Goal: Task Accomplishment & Management: Complete application form

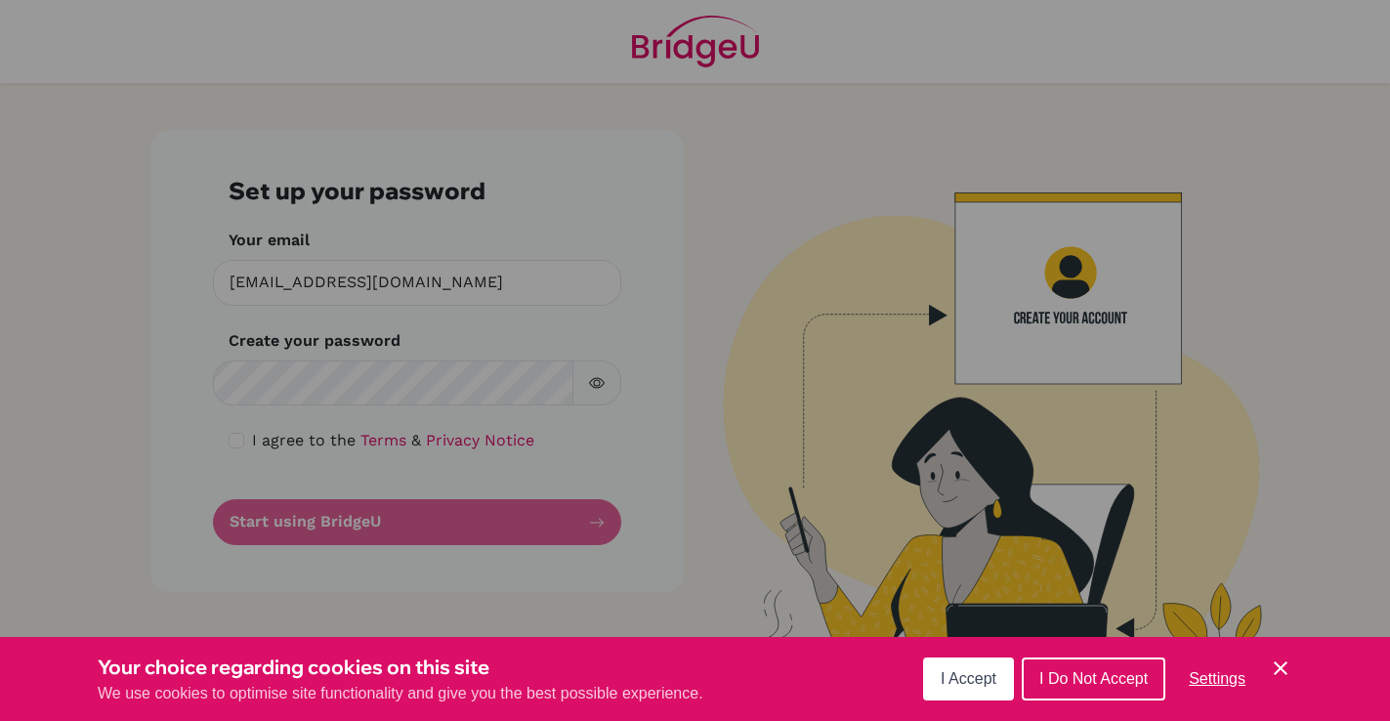
click at [955, 687] on span "I Accept" at bounding box center [969, 678] width 56 height 17
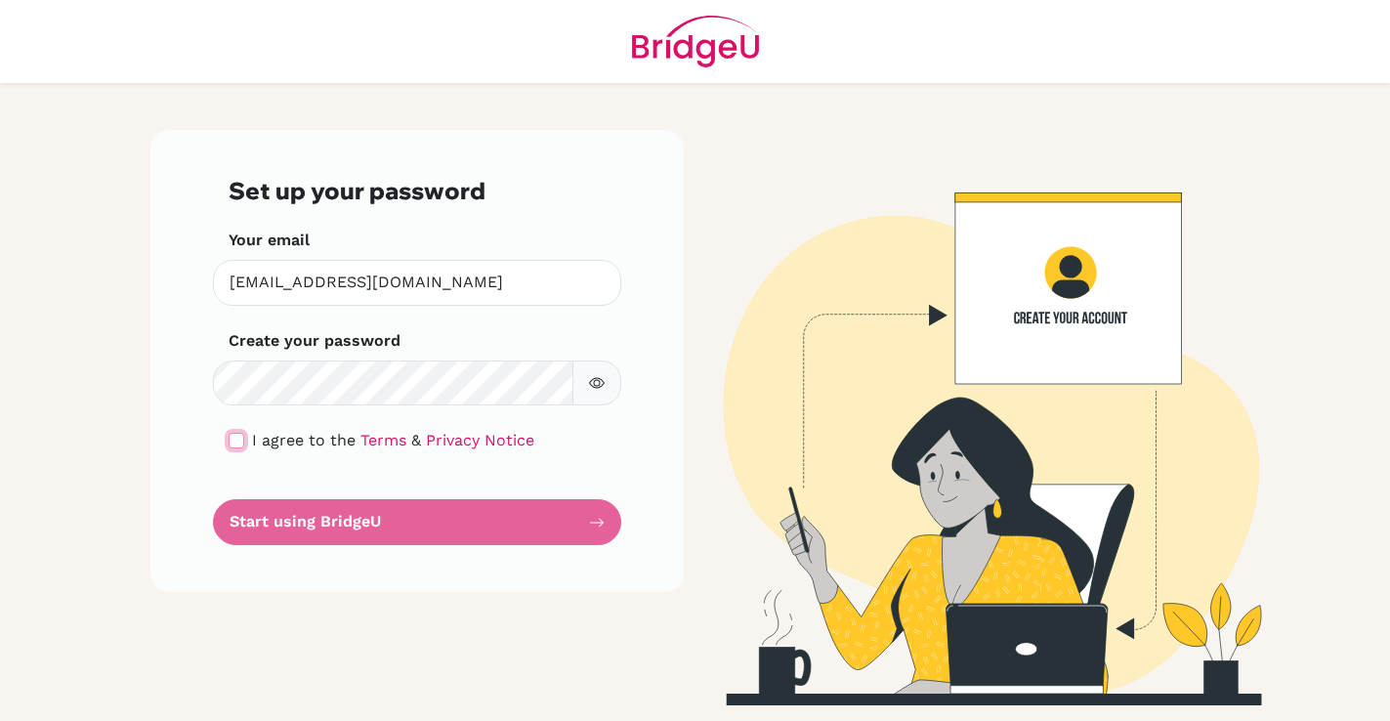
click at [242, 440] on input "checkbox" at bounding box center [237, 441] width 16 height 16
checkbox input "true"
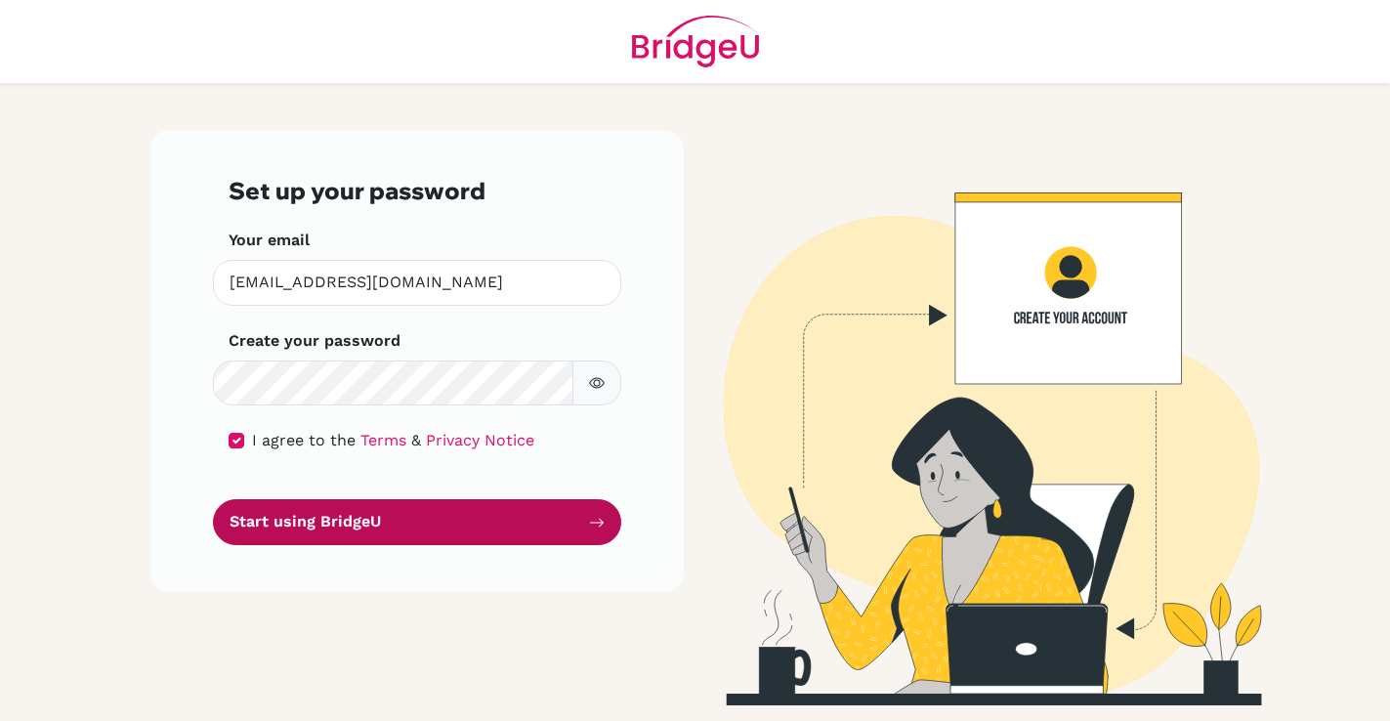
click at [279, 520] on button "Start using BridgeU" at bounding box center [417, 522] width 408 height 46
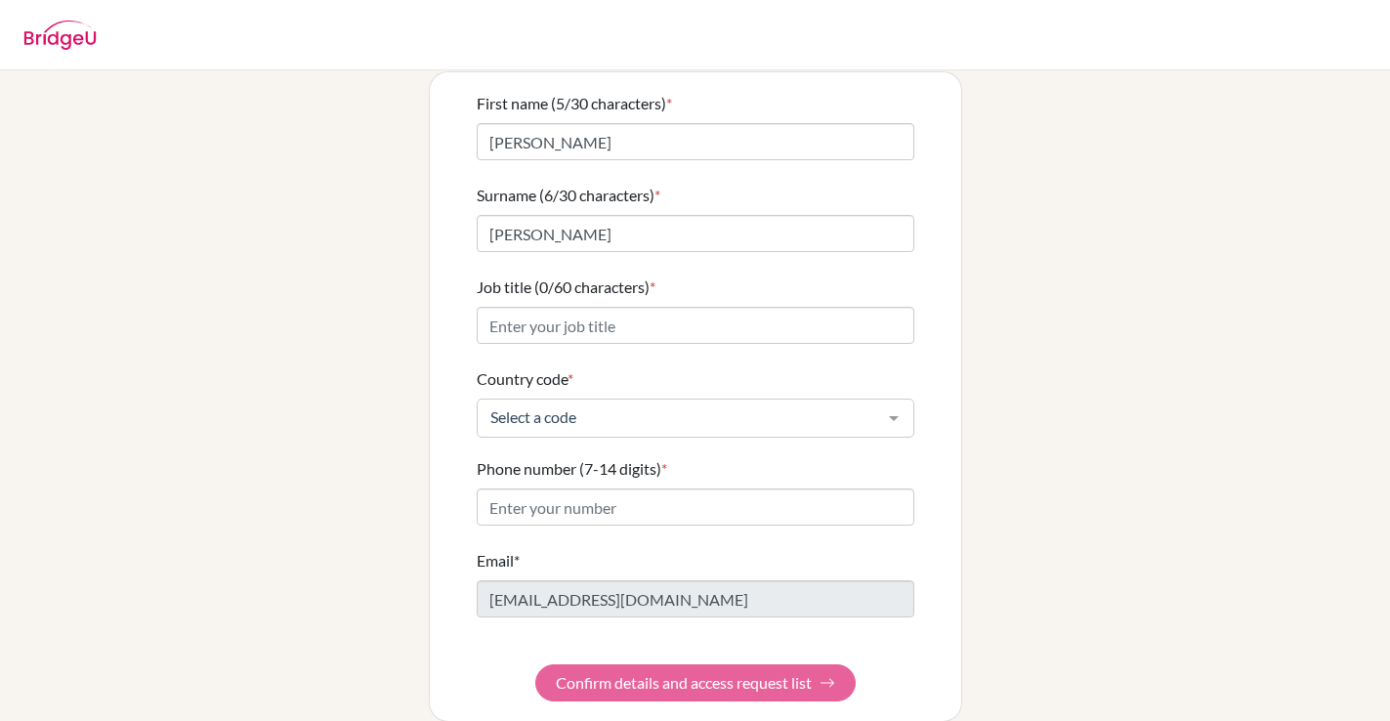
scroll to position [152, 0]
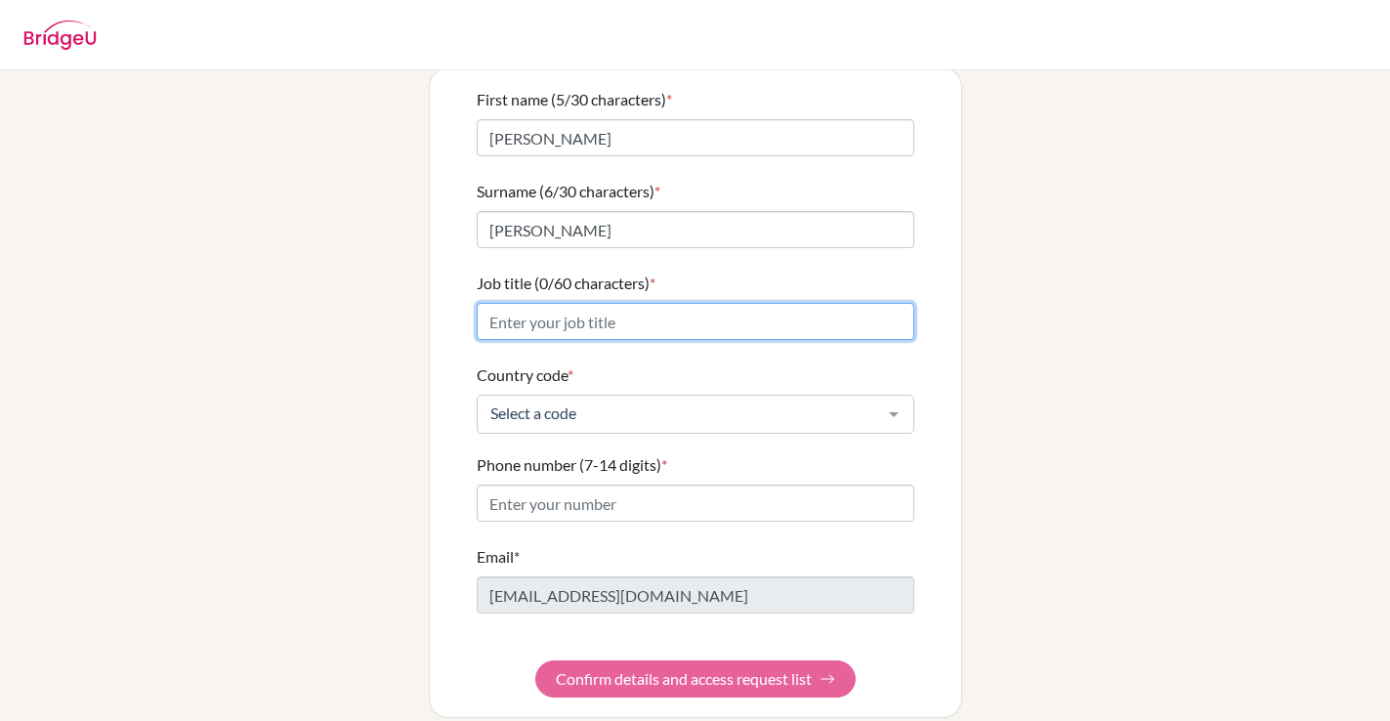
click at [543, 307] on input "Job title (0/60 characters) *" at bounding box center [696, 321] width 438 height 37
type input "Tutor"
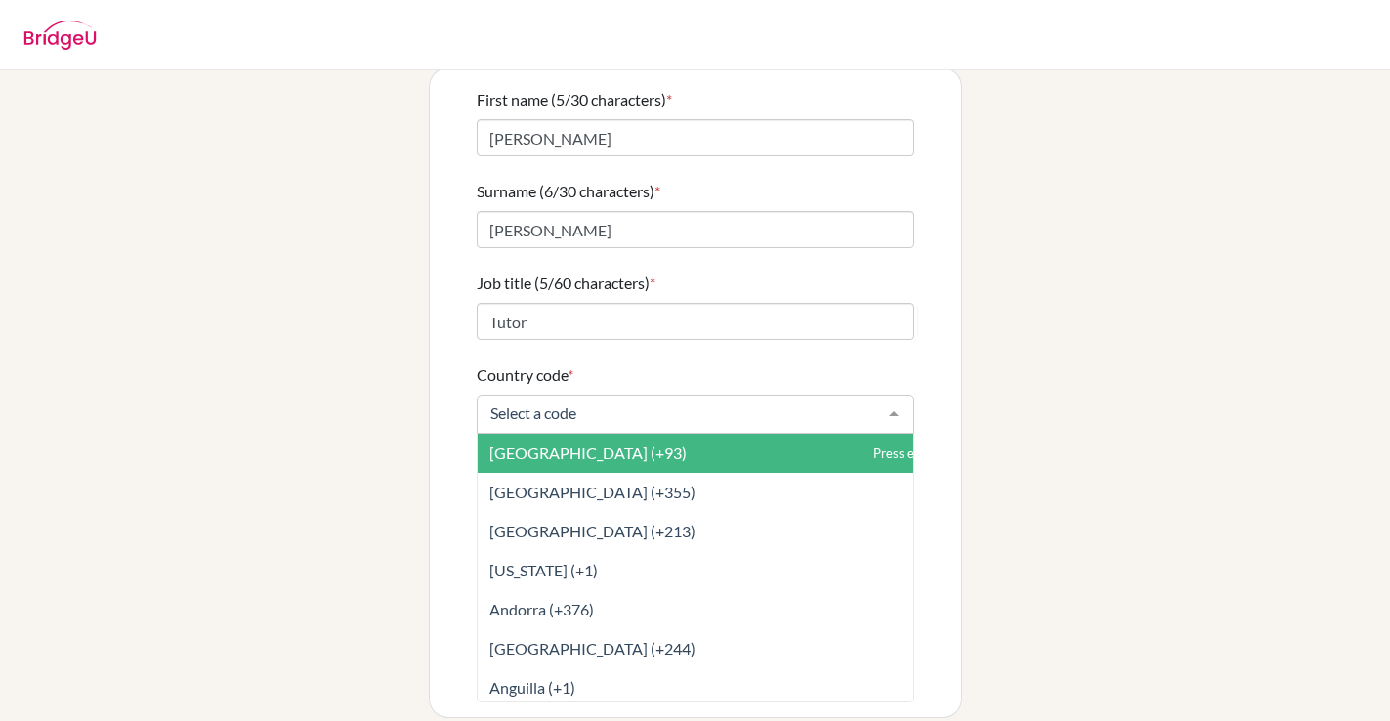
click at [544, 395] on div at bounding box center [696, 414] width 438 height 39
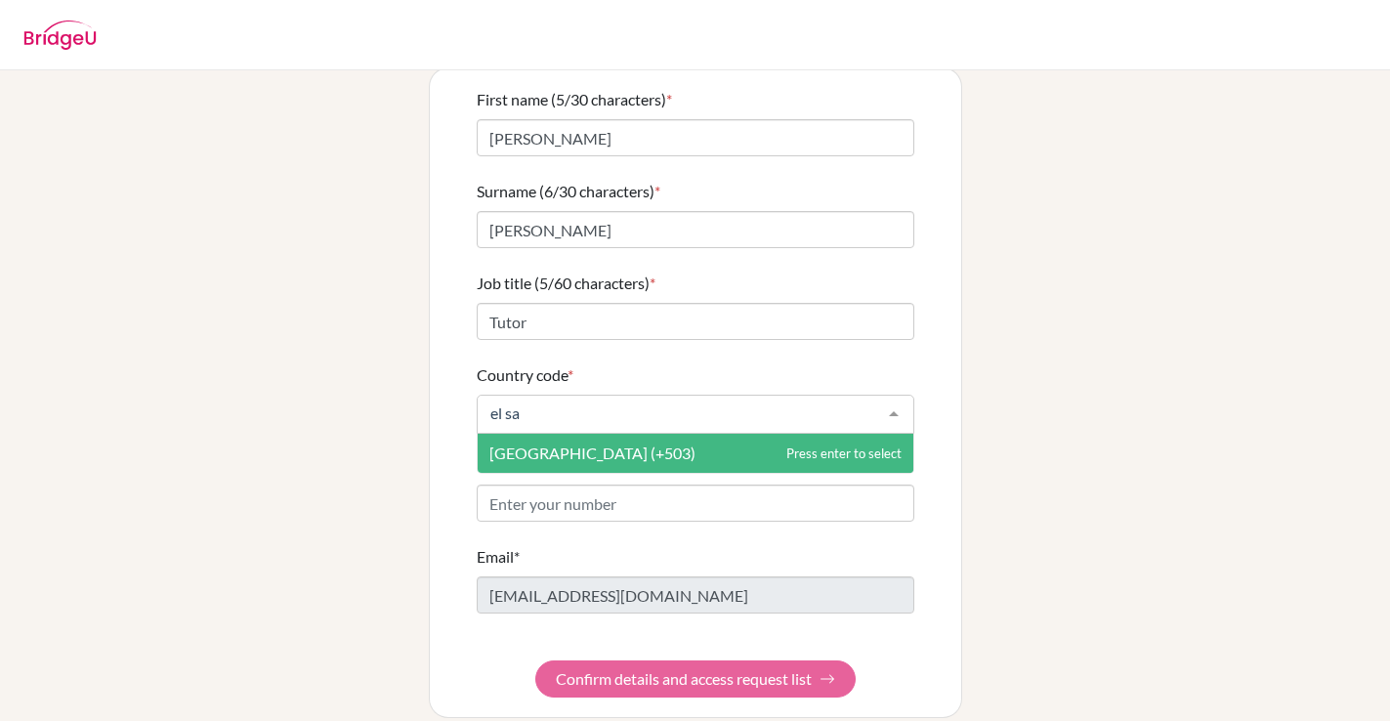
type input "el [PERSON_NAME]"
click at [538, 443] on span "[GEOGRAPHIC_DATA] (+503)" at bounding box center [592, 452] width 206 height 19
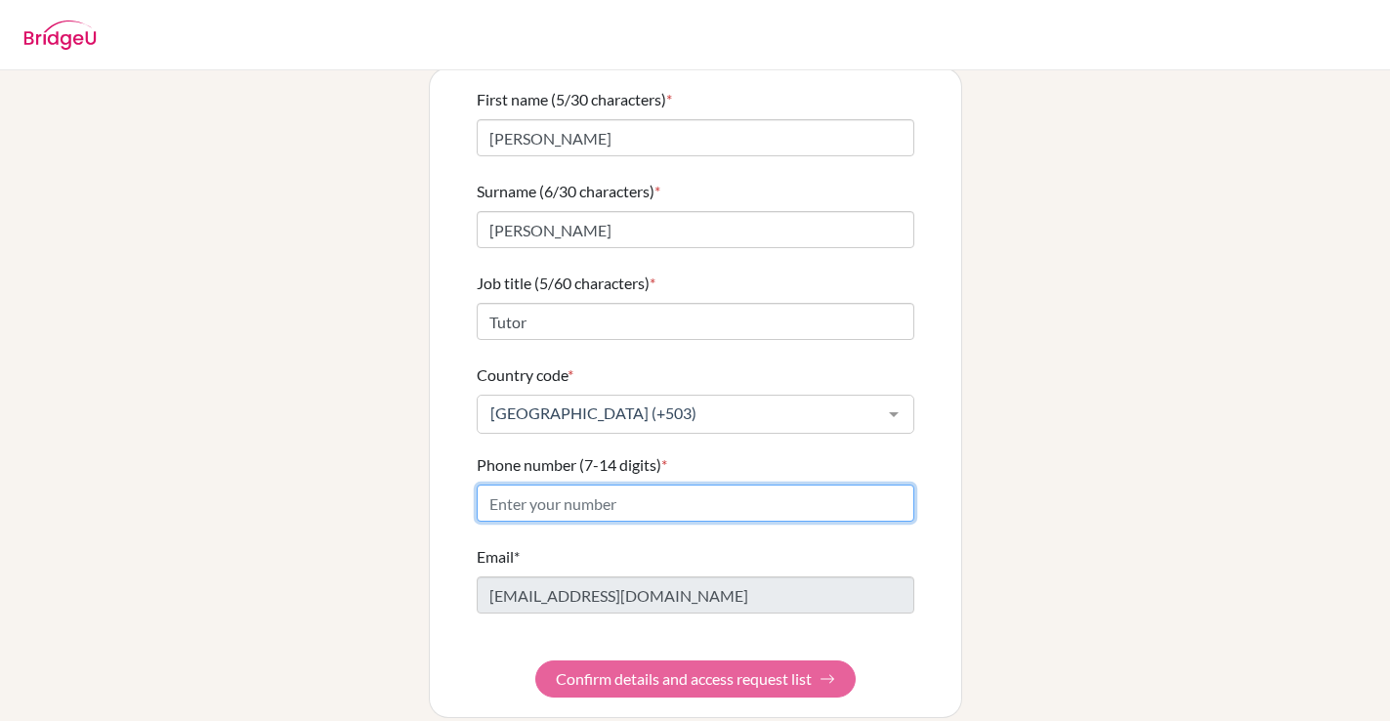
click at [538, 485] on input "Phone number (7-14 digits) *" at bounding box center [696, 503] width 438 height 37
type input "76305772"
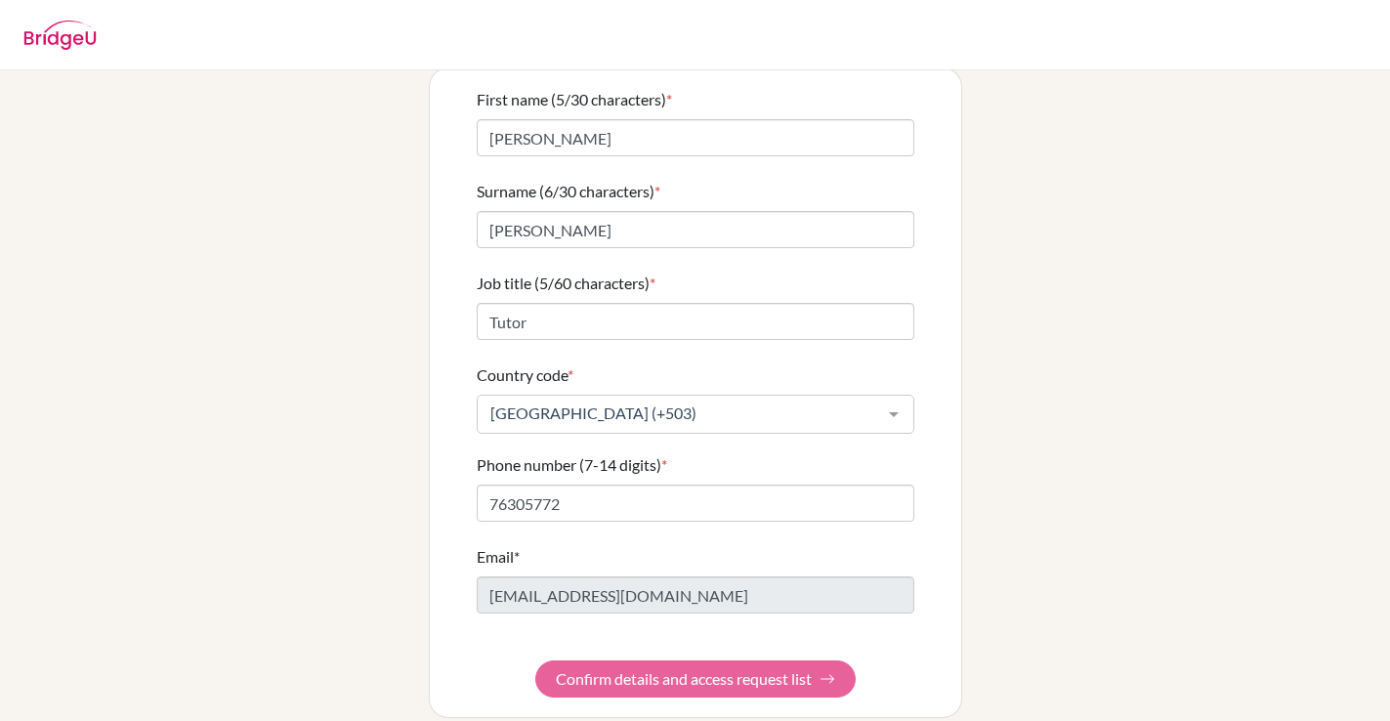
type input "76305772"
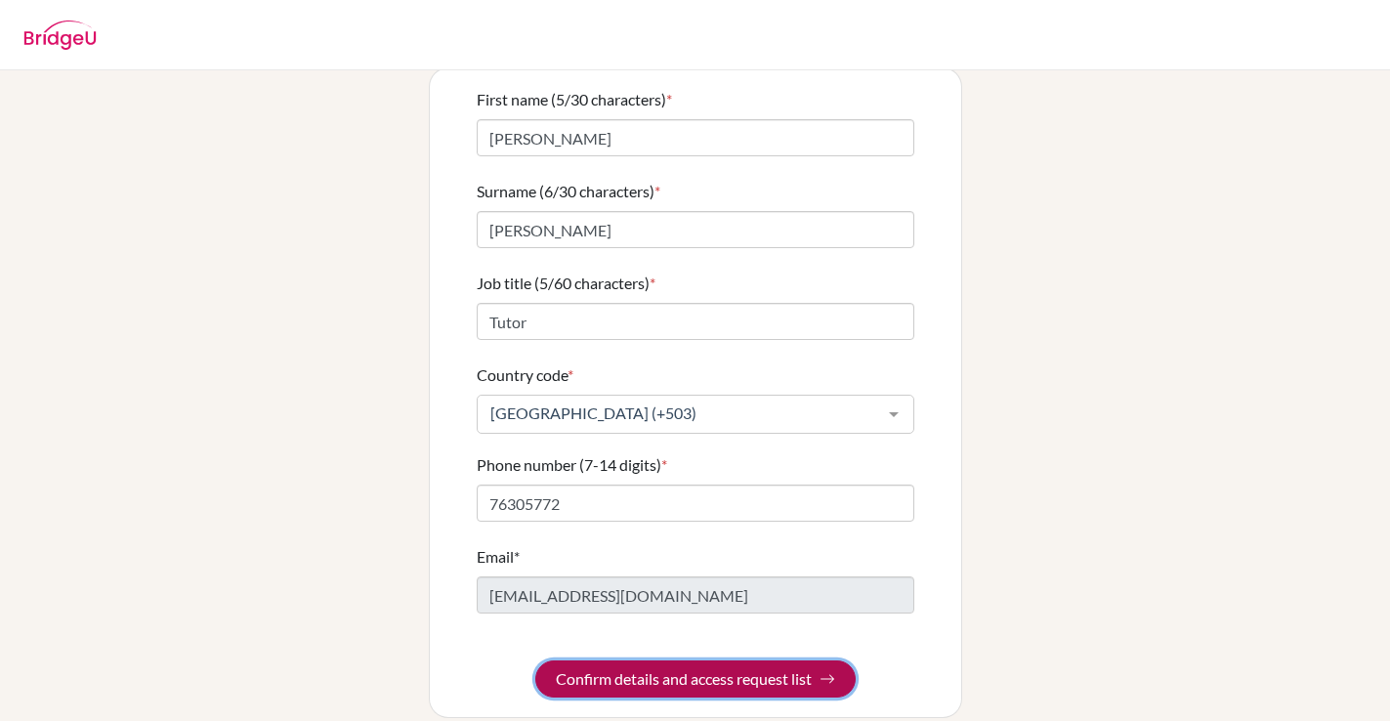
click at [661, 642] on form "First name (5/30 characters) * [DATE] Surname (6/30 characters) * [PERSON_NAME]…" at bounding box center [696, 393] width 438 height 610
click at [698, 660] on button "Confirm details and access request list" at bounding box center [695, 678] width 320 height 37
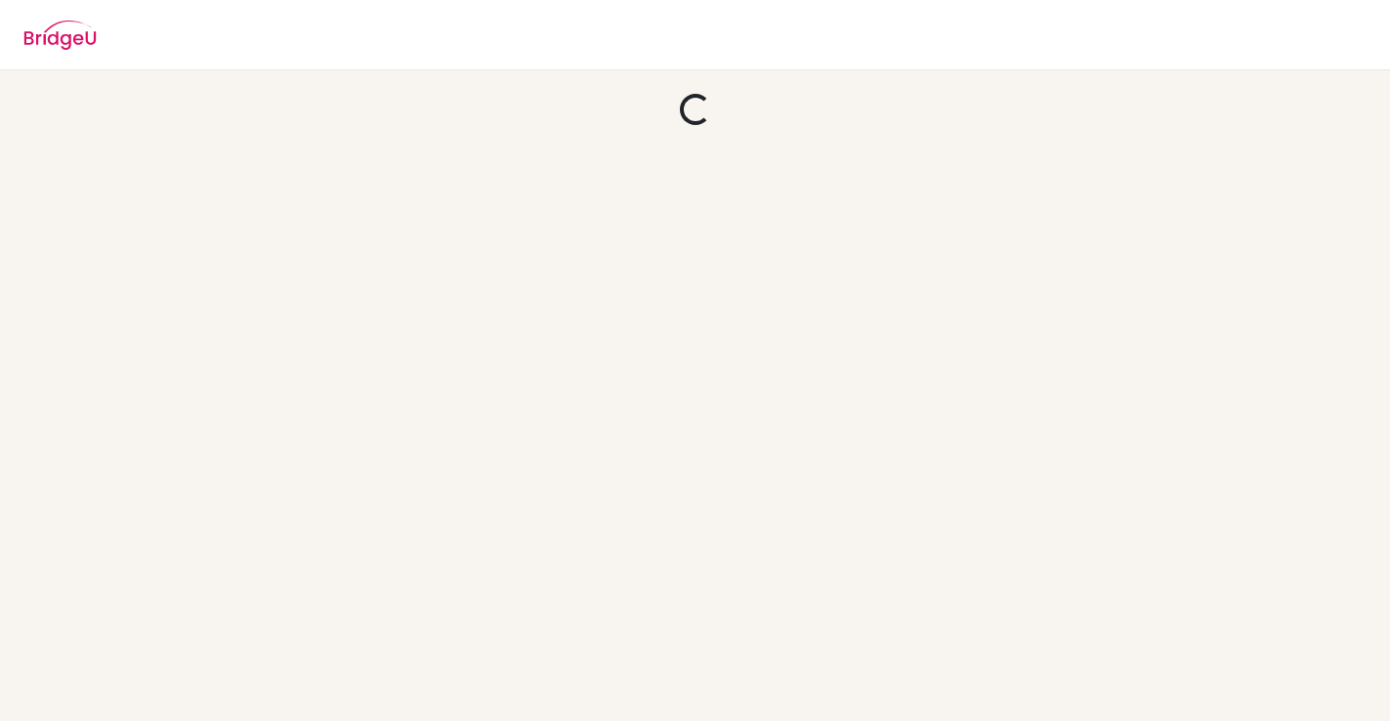
scroll to position [0, 0]
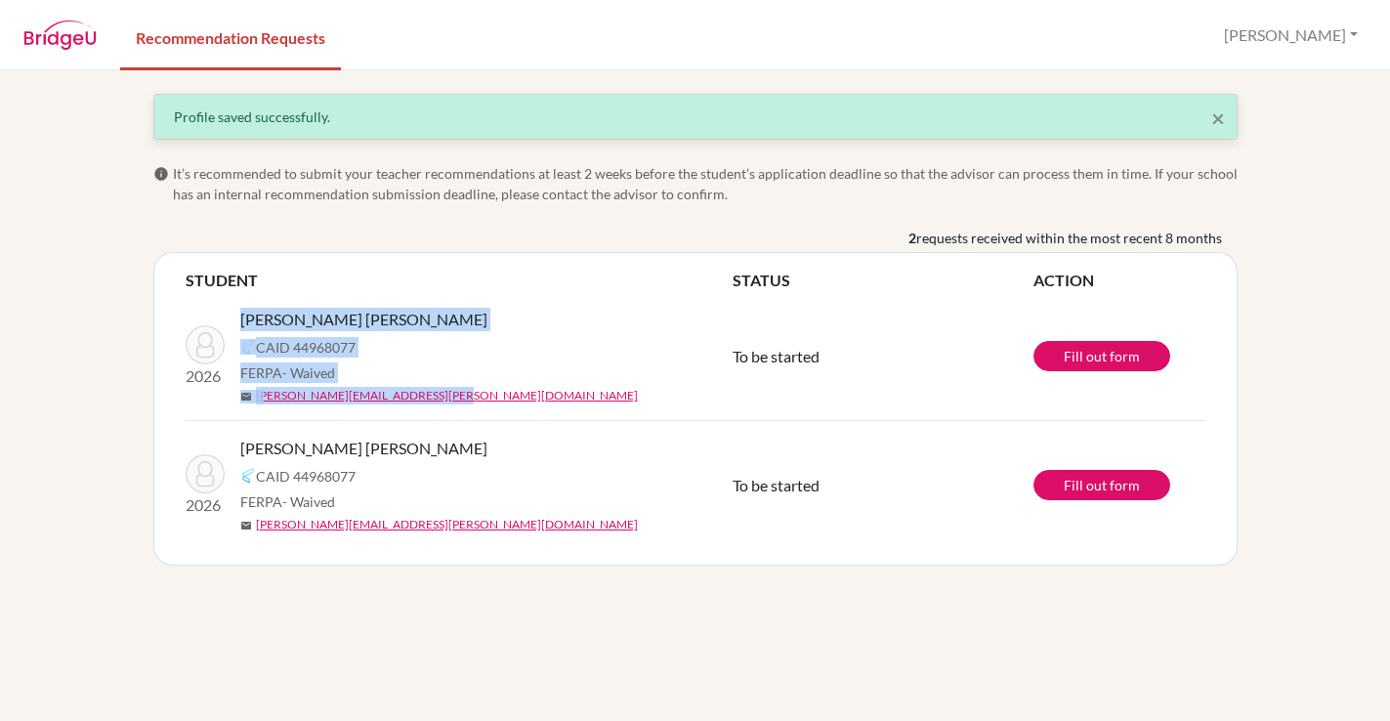
drag, startPoint x: 623, startPoint y: 401, endPoint x: 608, endPoint y: 286, distance: 116.3
click at [608, 286] on table "STUDENT STATUS ACTION 2026 [PERSON_NAME], [PERSON_NAME] 44968077 FERPA - Waived…" at bounding box center [696, 409] width 1020 height 280
